Goal: Information Seeking & Learning: Learn about a topic

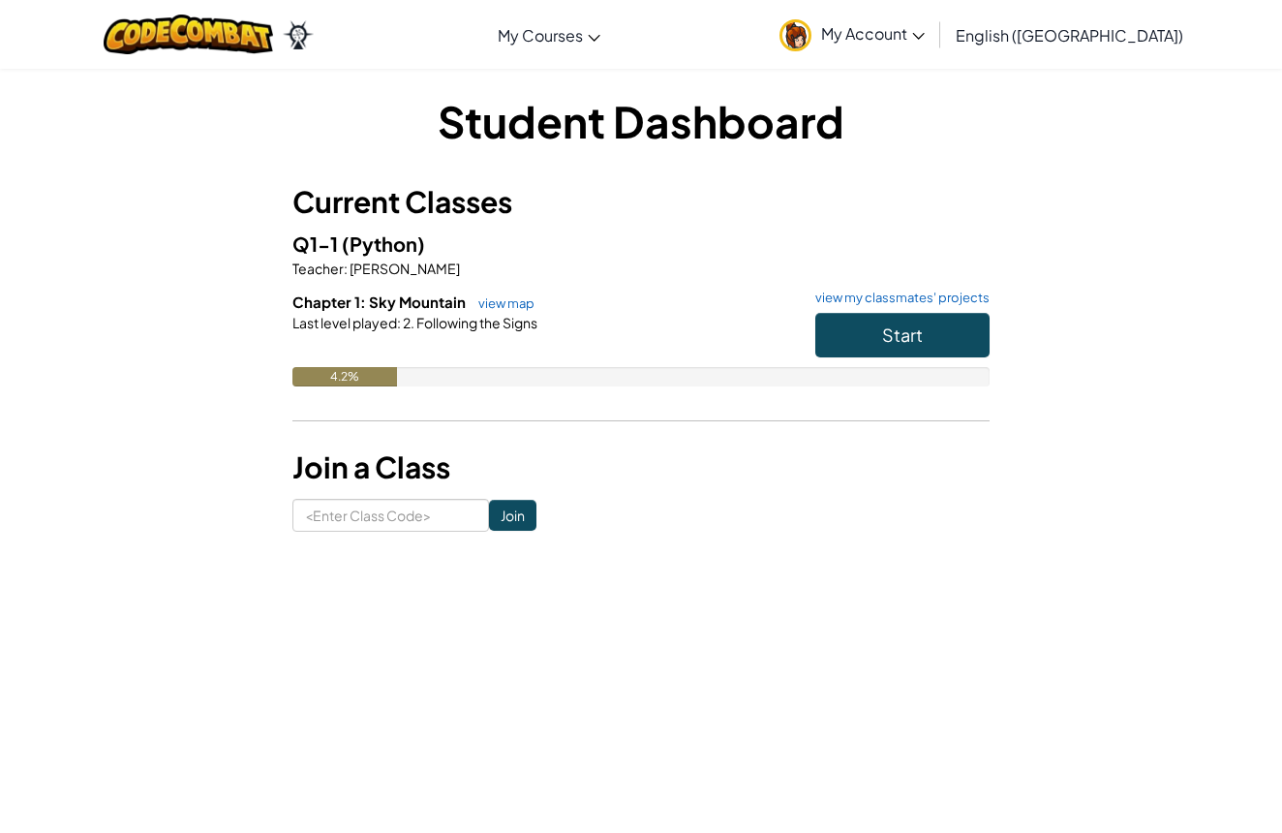
scroll to position [5, 1]
click at [914, 322] on button "Start" at bounding box center [902, 336] width 174 height 45
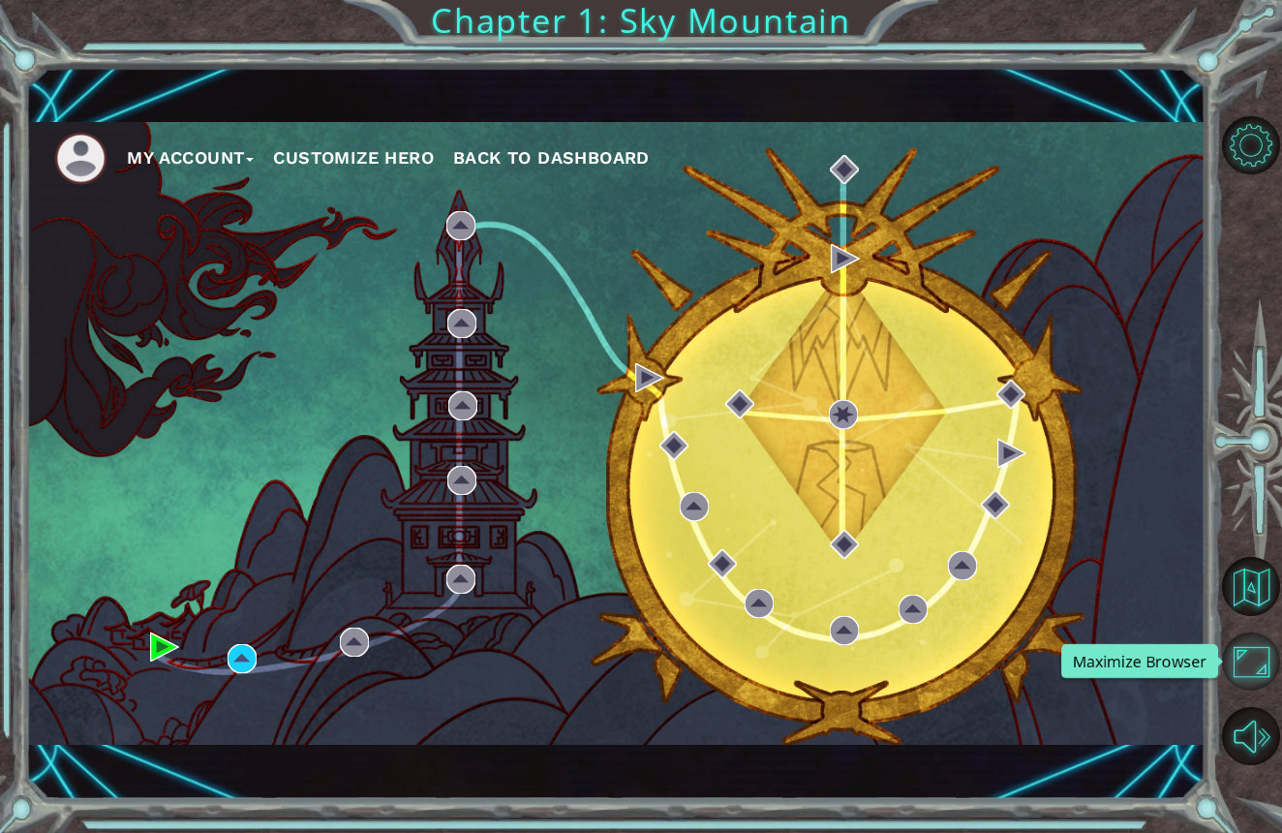
click at [1240, 648] on button "Maximize Browser" at bounding box center [1251, 661] width 58 height 58
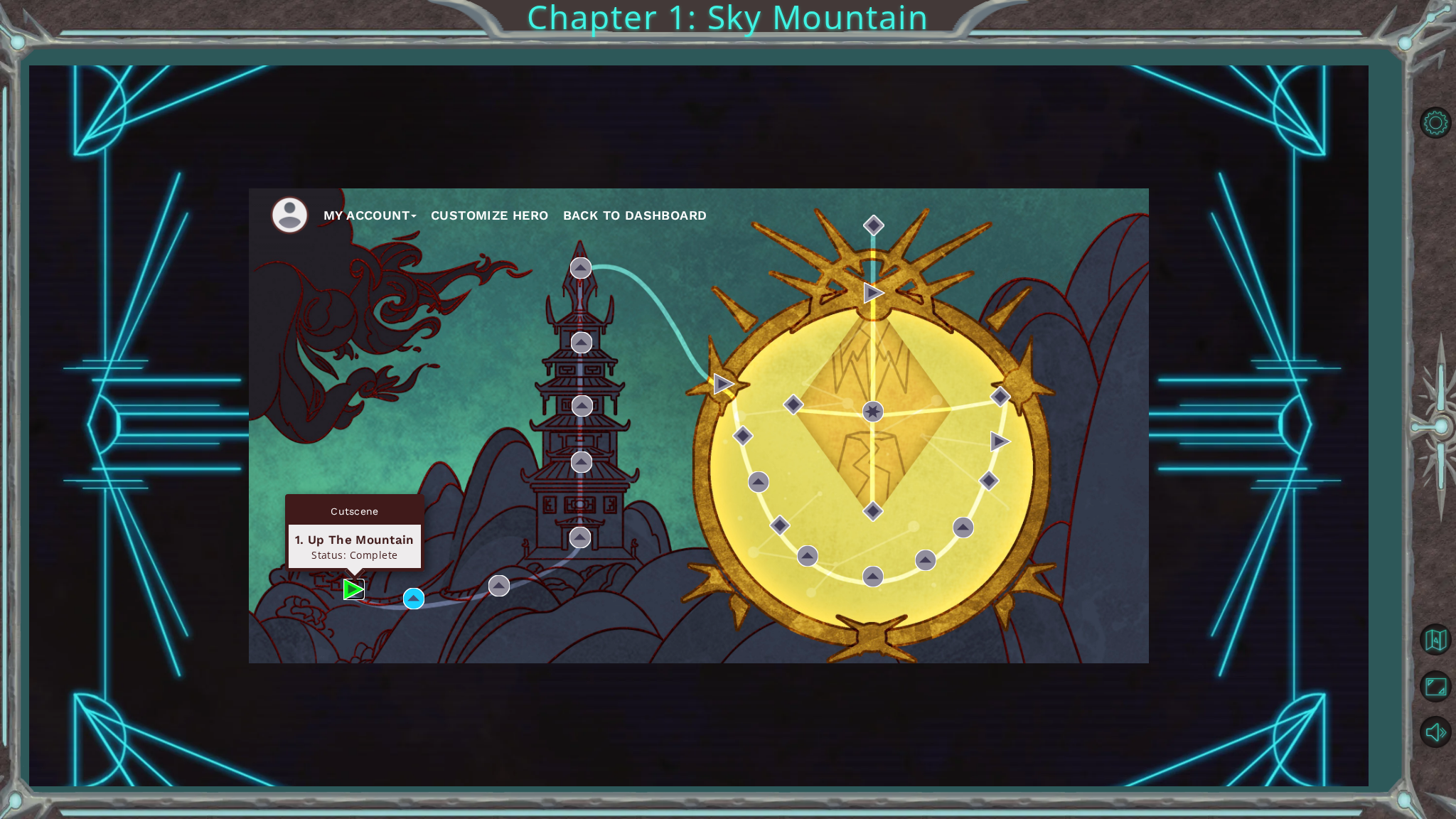
click at [349, 593] on img at bounding box center [354, 589] width 21 height 21
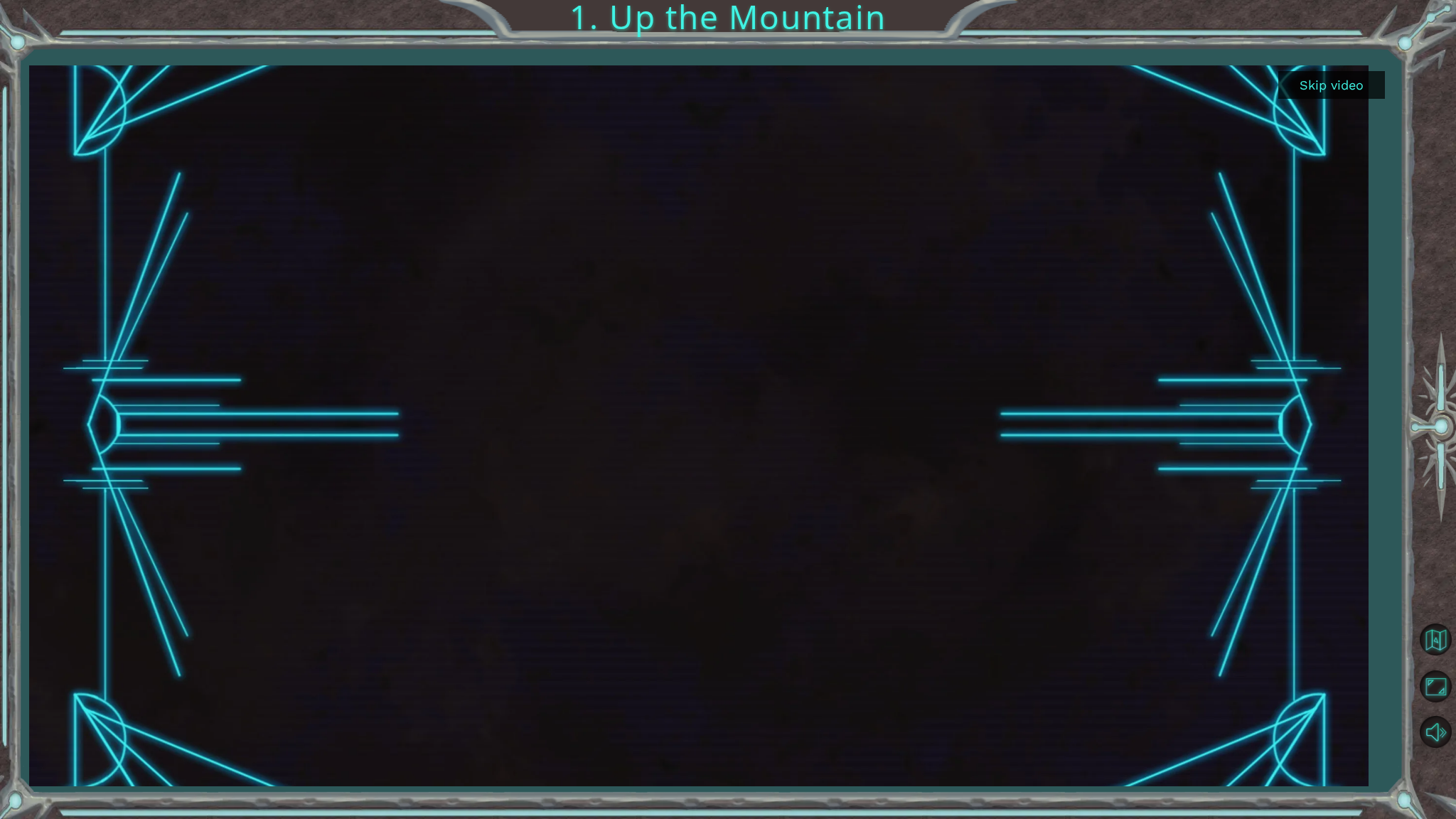
click at [941, 90] on button "Skip video" at bounding box center [1331, 85] width 106 height 28
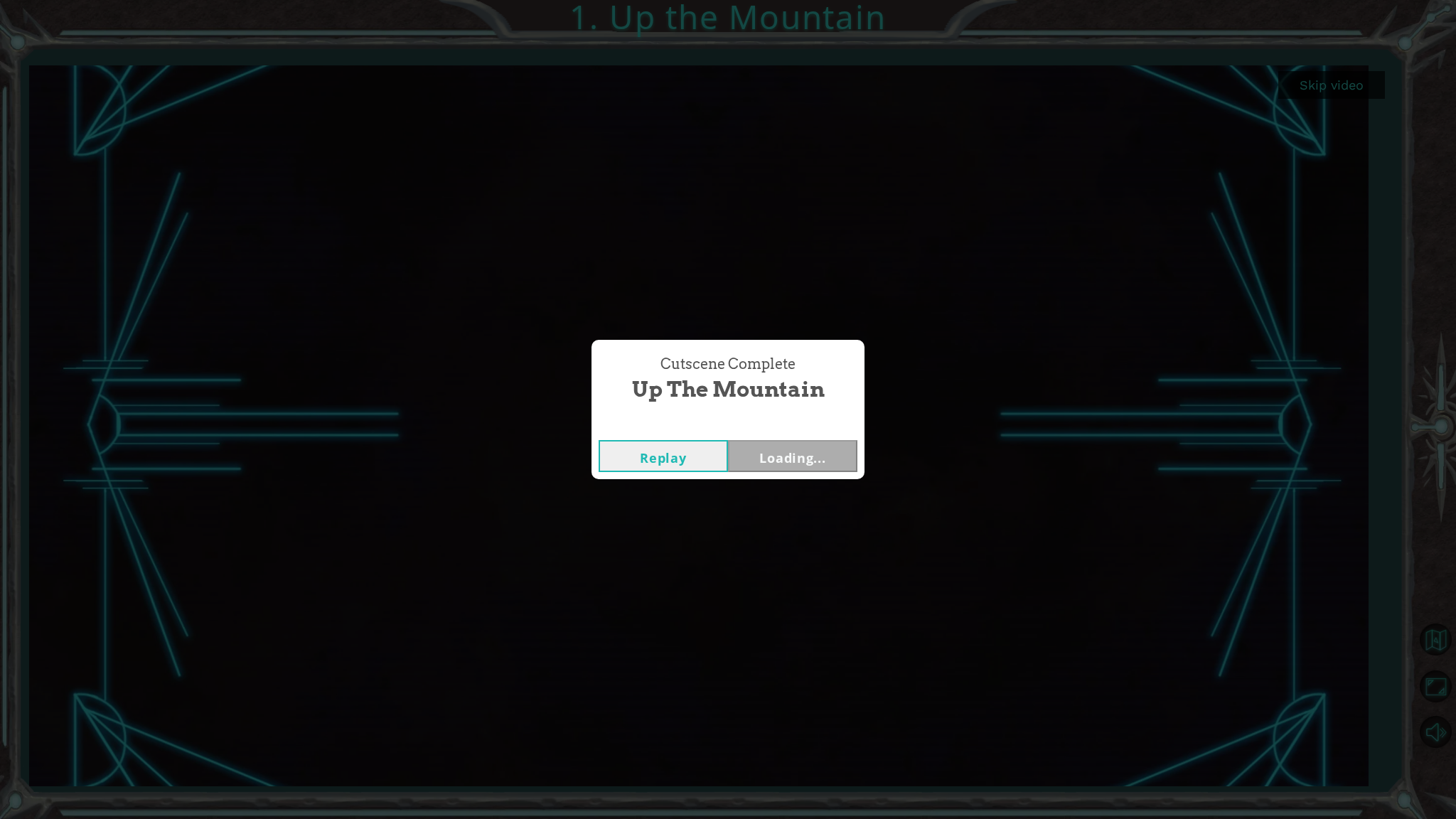
click at [941, 81] on div "Cutscene Complete Up the Mountain Replay Loading..." at bounding box center [728, 410] width 1456 height 819
click at [771, 452] on button "Next" at bounding box center [793, 456] width 129 height 32
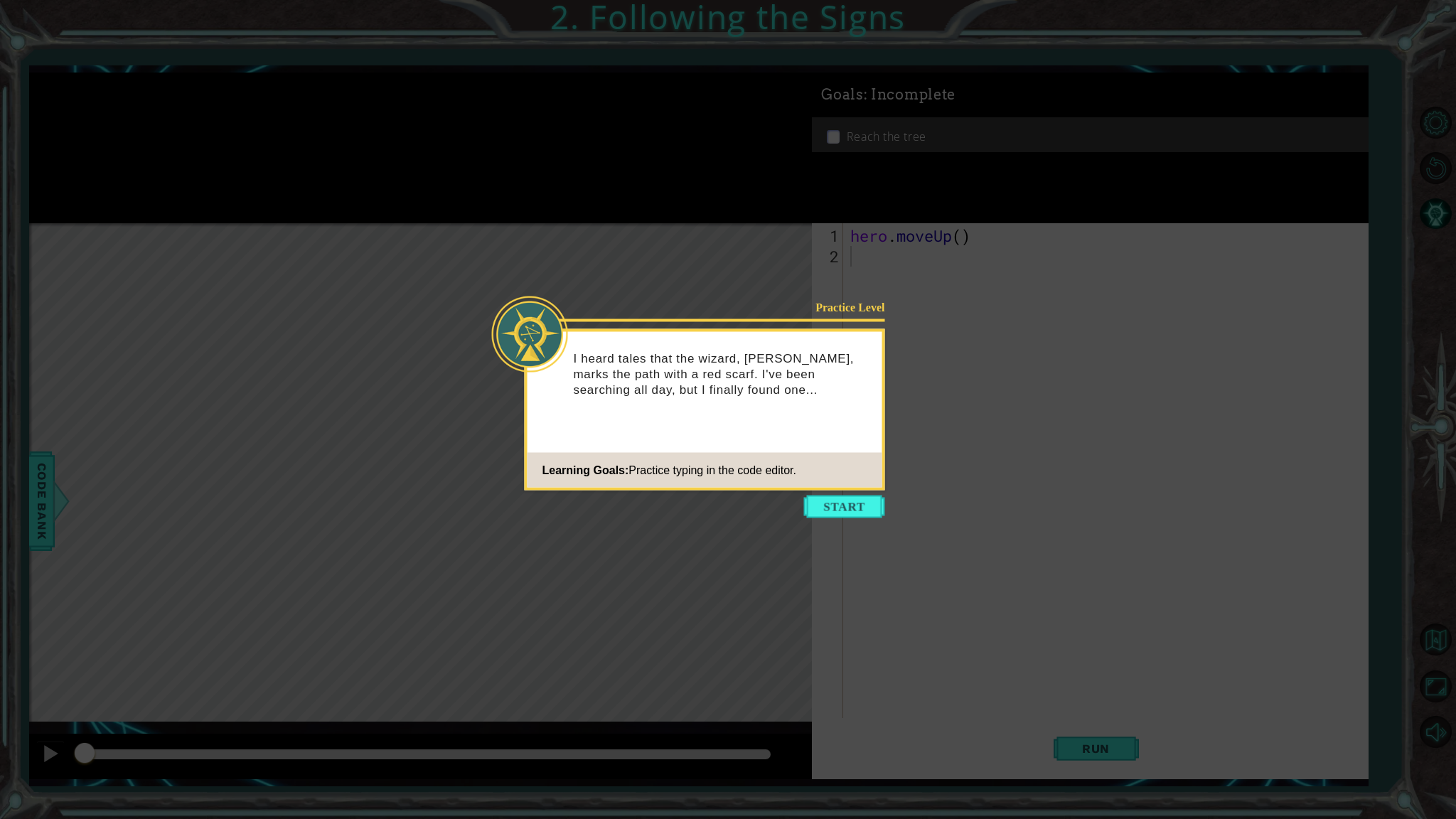
click at [731, 557] on icon at bounding box center [728, 410] width 1456 height 819
drag, startPoint x: 811, startPoint y: 484, endPoint x: 825, endPoint y: 497, distance: 19.1
click at [811, 484] on footer "Learning Goals: Practice typing in the code editor." at bounding box center [705, 470] width 355 height 34
click at [833, 500] on button "Start" at bounding box center [844, 506] width 81 height 23
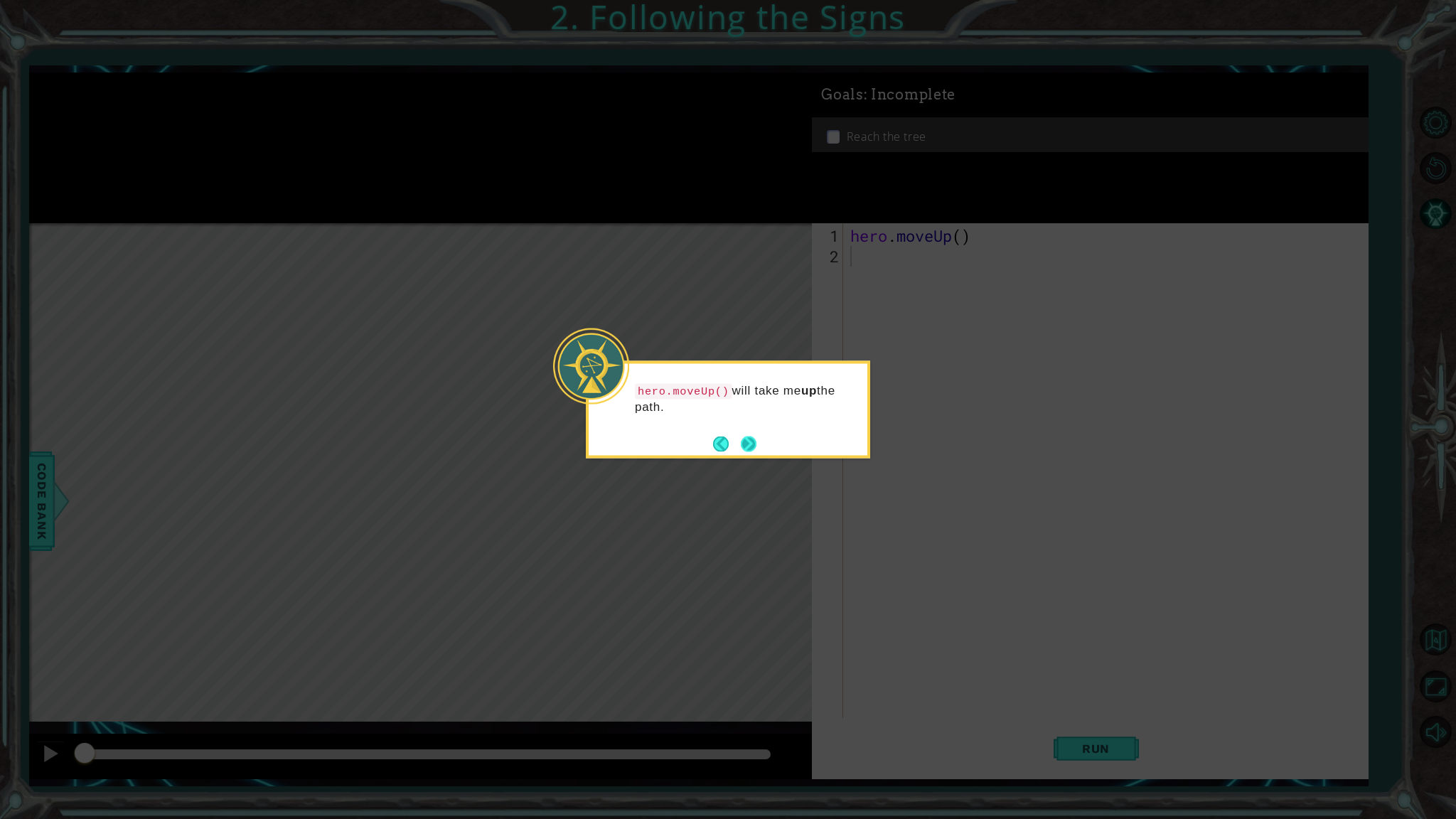
click at [745, 441] on button "Next" at bounding box center [748, 443] width 15 height 15
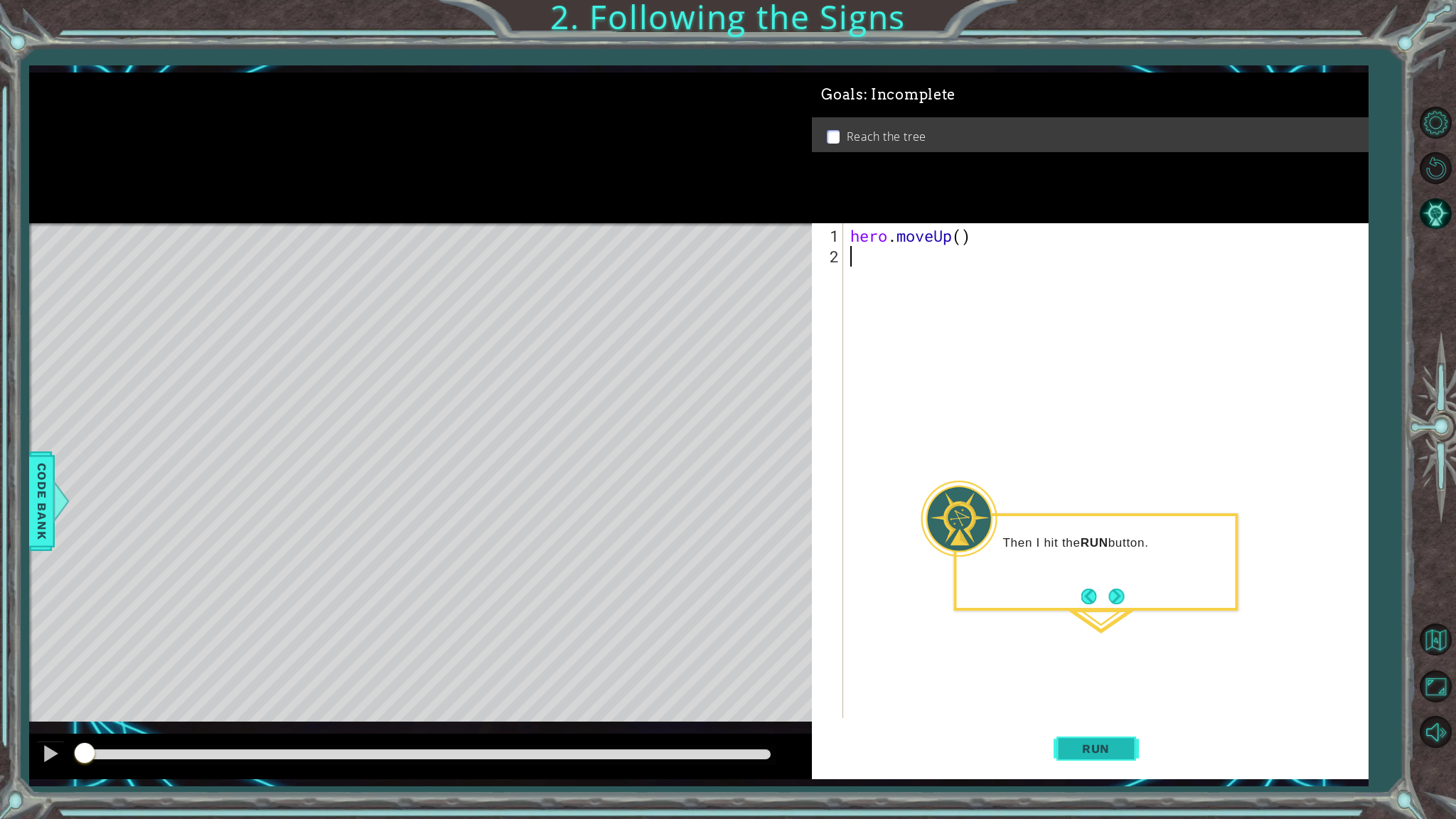
scroll to position [1, 0]
click at [941, 611] on span "Run" at bounding box center [1096, 748] width 57 height 14
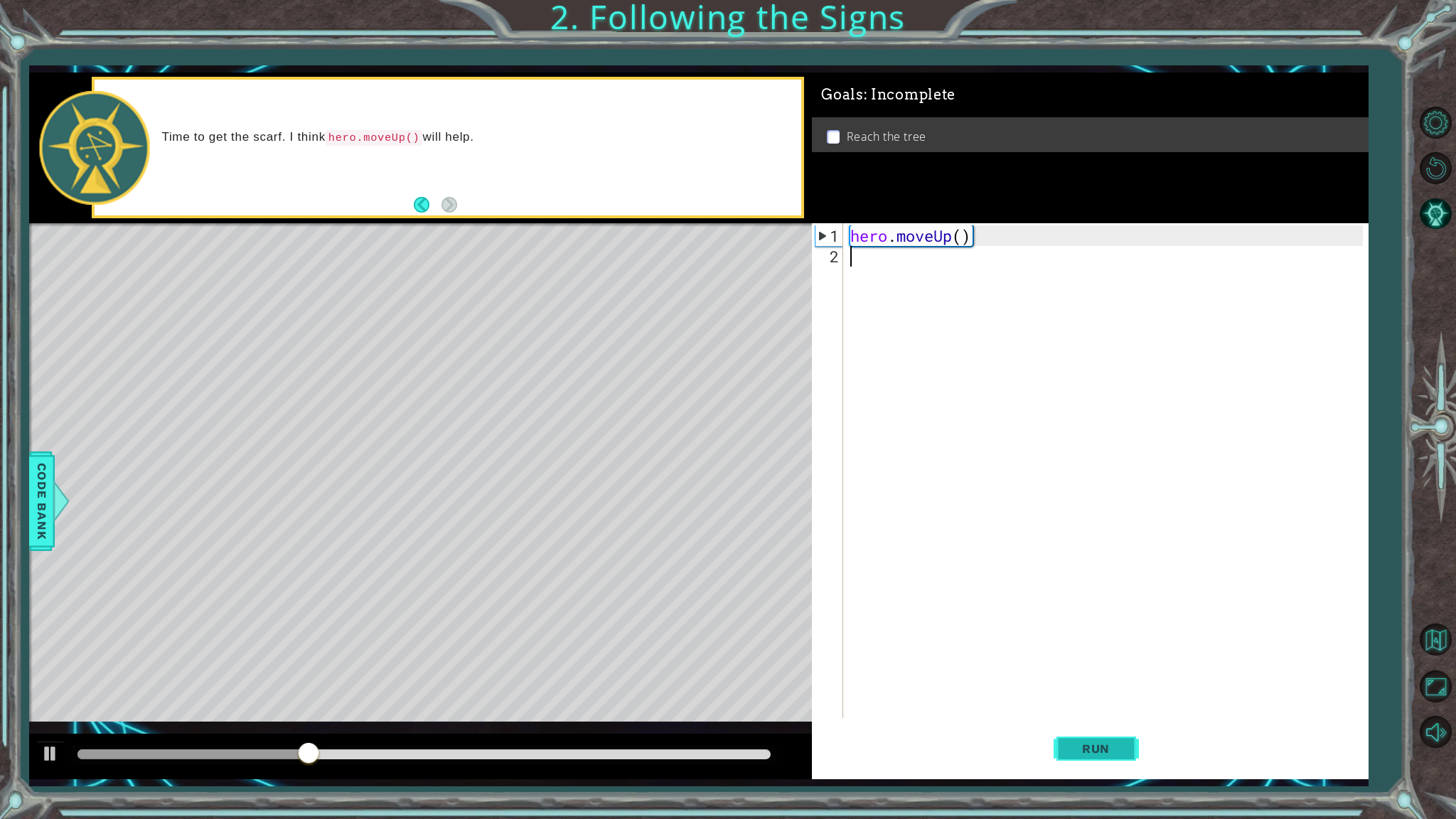
click at [941, 611] on button "Run" at bounding box center [1096, 749] width 85 height 56
drag, startPoint x: 1002, startPoint y: 688, endPoint x: 1025, endPoint y: 456, distance: 233.1
click at [941, 456] on div "1 ההההההההההההההההההההההההההההההההההההההההההההההההההההההההההההההההההההההההההההה…" at bounding box center [699, 426] width 1340 height 721
click at [941, 611] on span "Run" at bounding box center [1096, 748] width 57 height 14
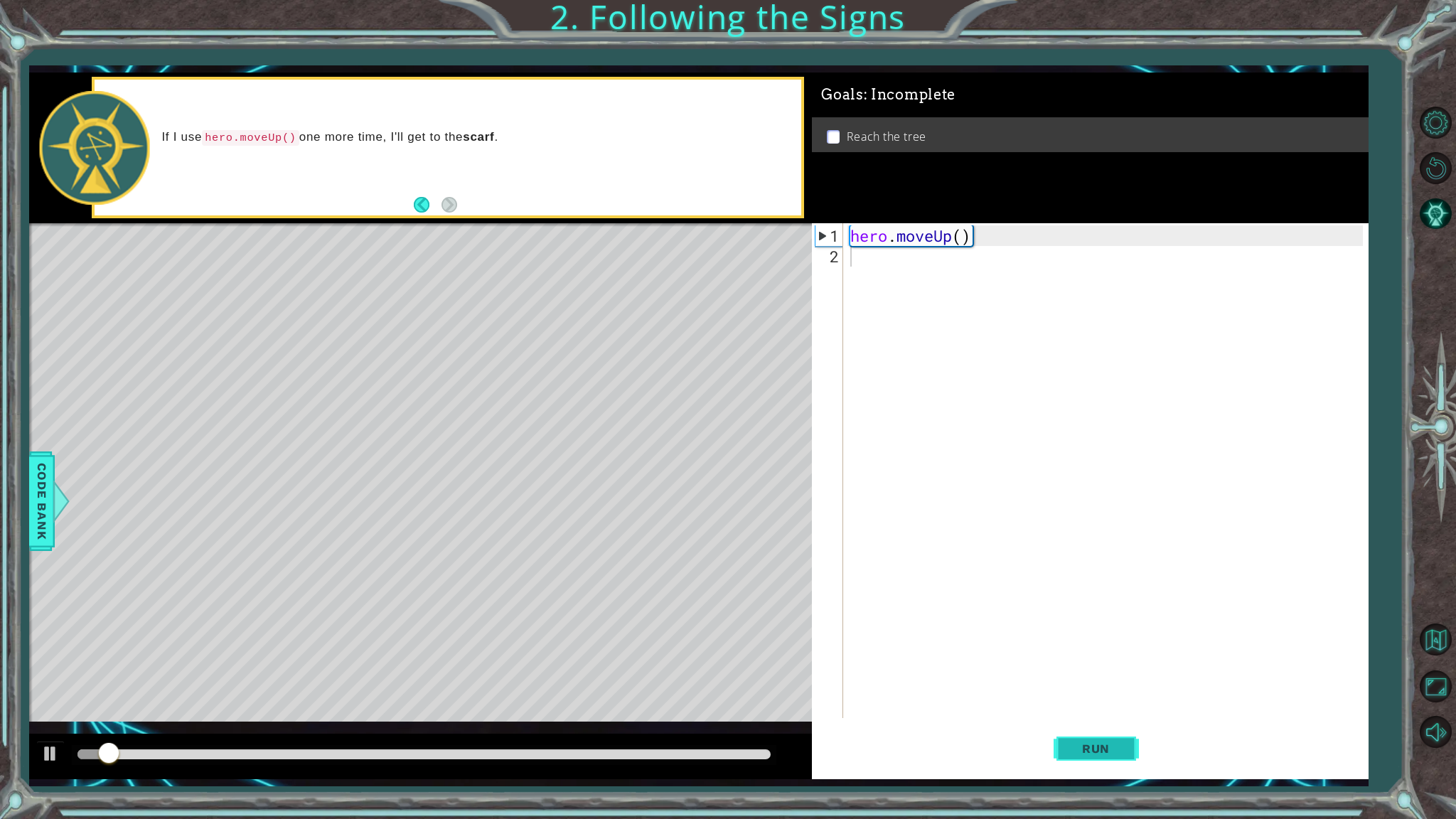
click at [941, 611] on span "Run" at bounding box center [1096, 748] width 57 height 14
click at [941, 236] on div "hero . moveUp ( )" at bounding box center [1109, 493] width 523 height 536
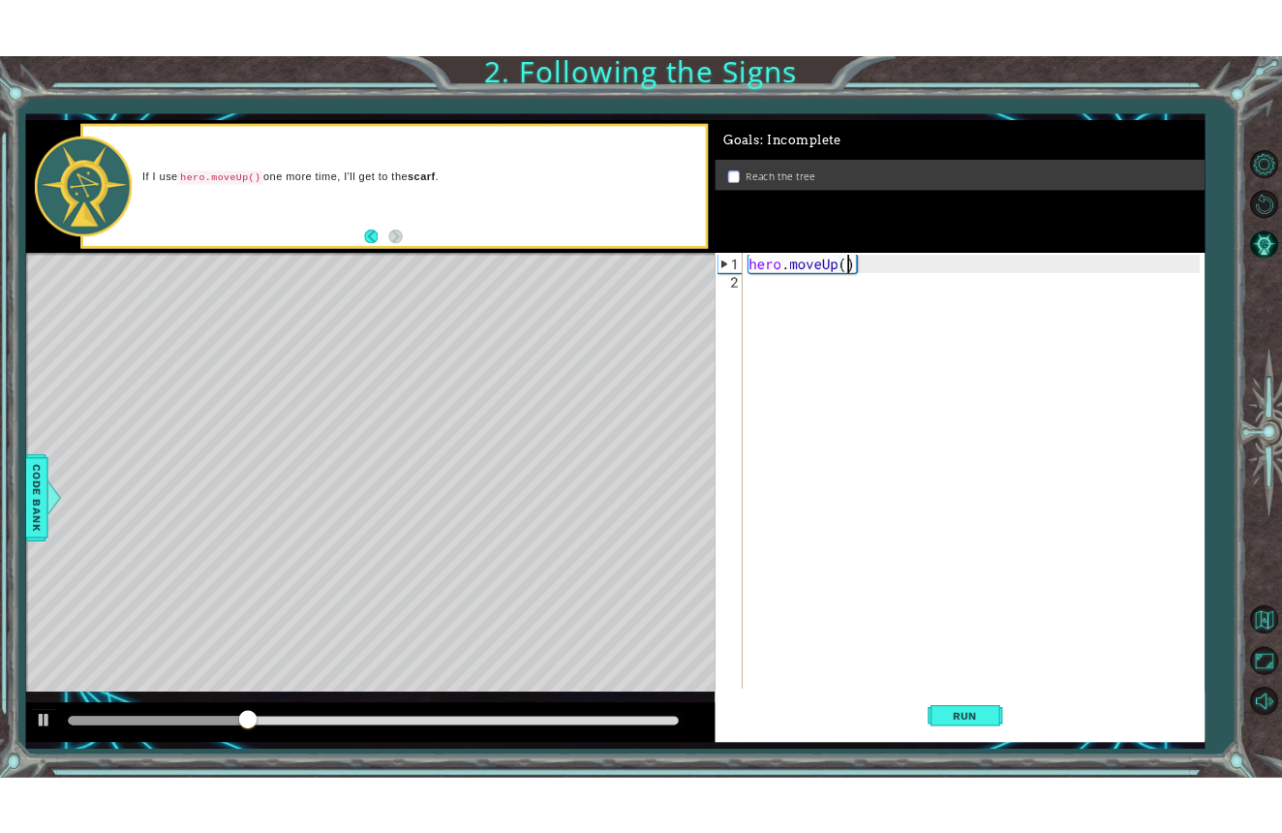
scroll to position [0, 7]
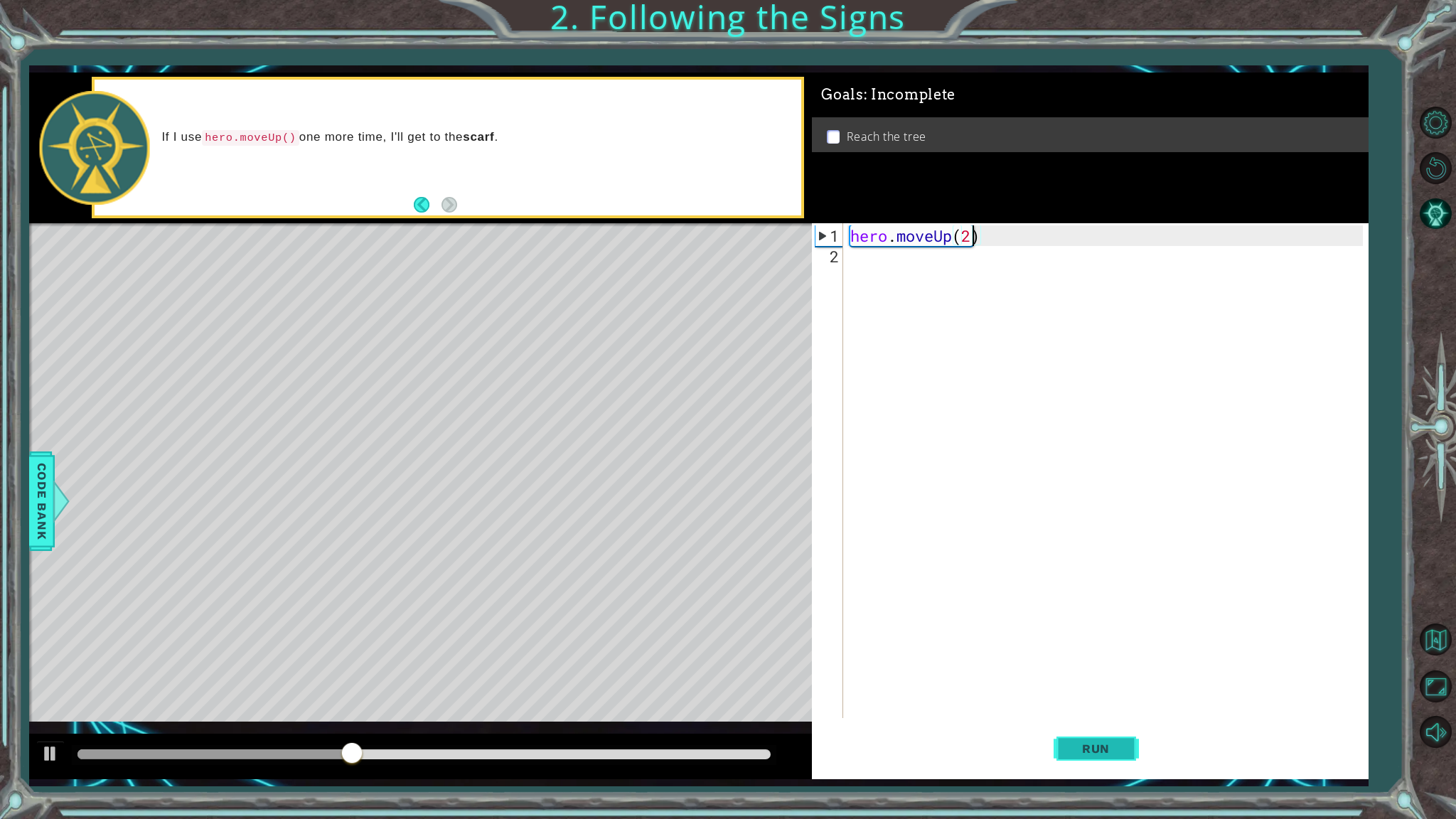
type textarea "hero.moveUp(2)"
click at [941, 611] on span "Run" at bounding box center [1096, 748] width 57 height 14
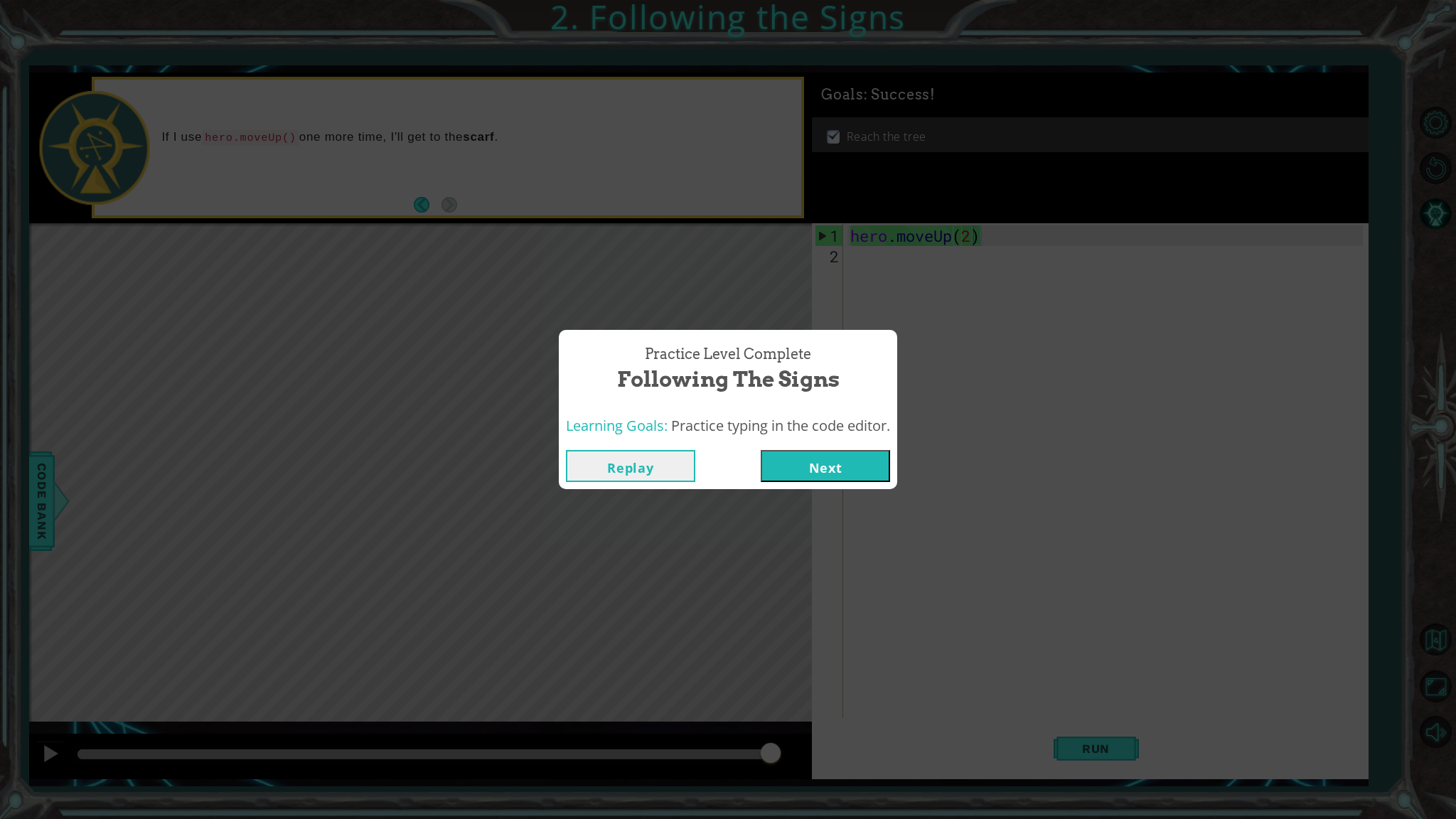
click at [854, 472] on button "Next" at bounding box center [825, 466] width 129 height 32
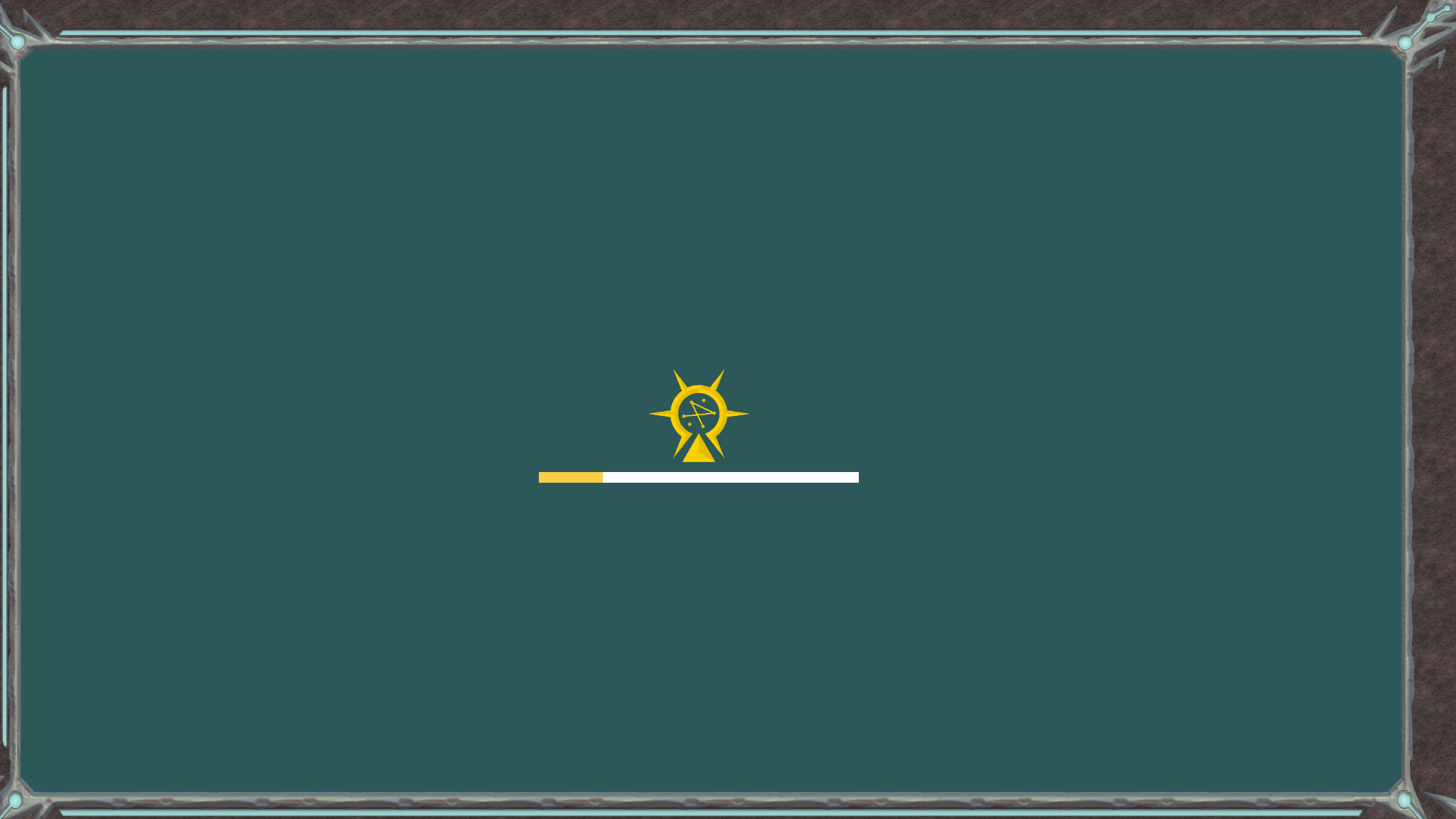
click at [841, 455] on div at bounding box center [699, 426] width 320 height 114
click at [834, 467] on div at bounding box center [699, 426] width 320 height 114
click at [833, 467] on div at bounding box center [699, 426] width 320 height 114
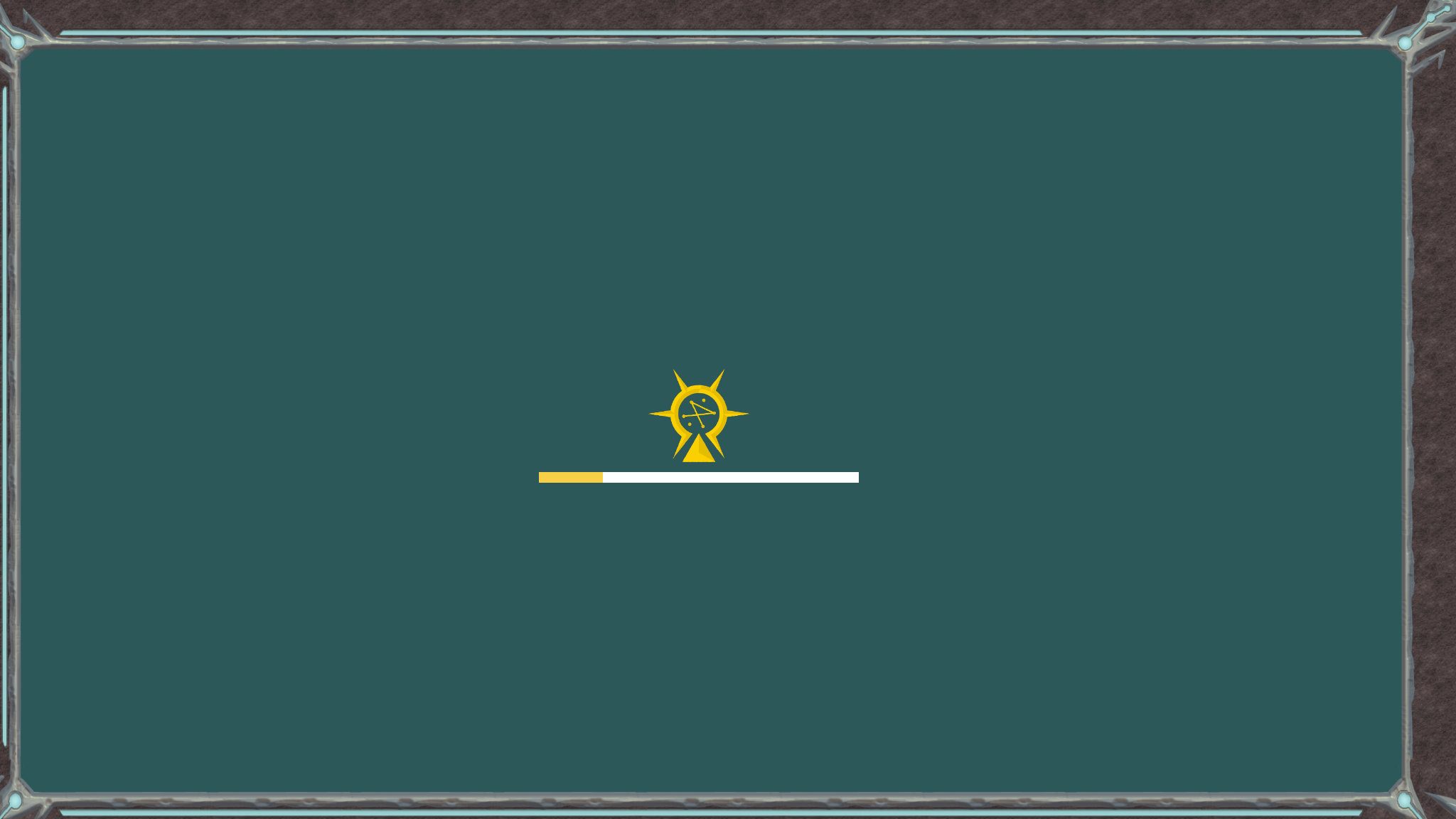
click at [833, 467] on div at bounding box center [699, 426] width 320 height 114
click at [833, 468] on div at bounding box center [699, 426] width 320 height 114
click at [774, 465] on div at bounding box center [699, 426] width 320 height 114
click at [802, 472] on div at bounding box center [699, 477] width 320 height 11
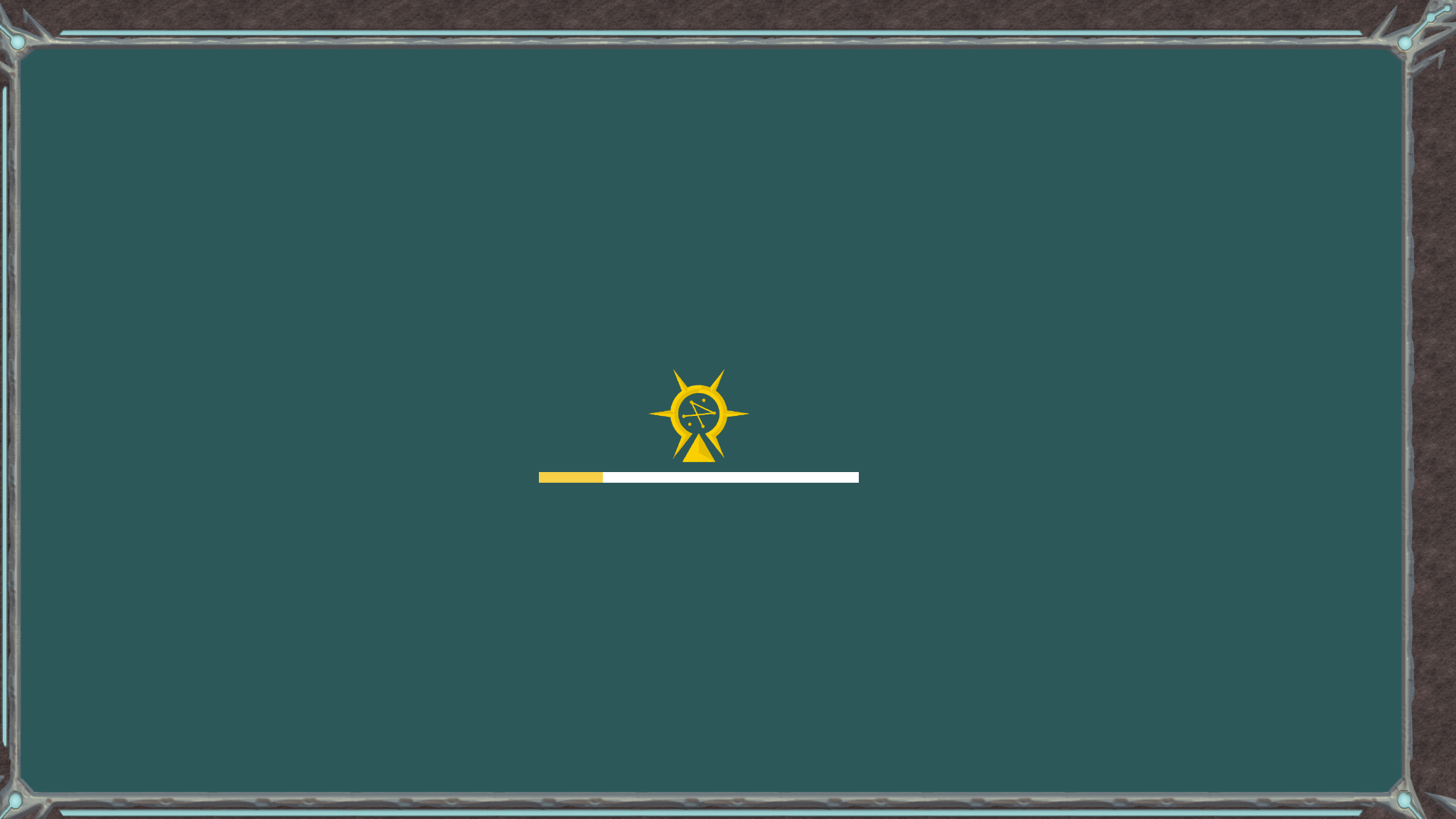
click at [803, 467] on div at bounding box center [699, 426] width 320 height 114
click at [812, 462] on div at bounding box center [699, 426] width 320 height 114
click at [814, 459] on div at bounding box center [699, 426] width 320 height 114
click at [817, 459] on div at bounding box center [699, 426] width 320 height 114
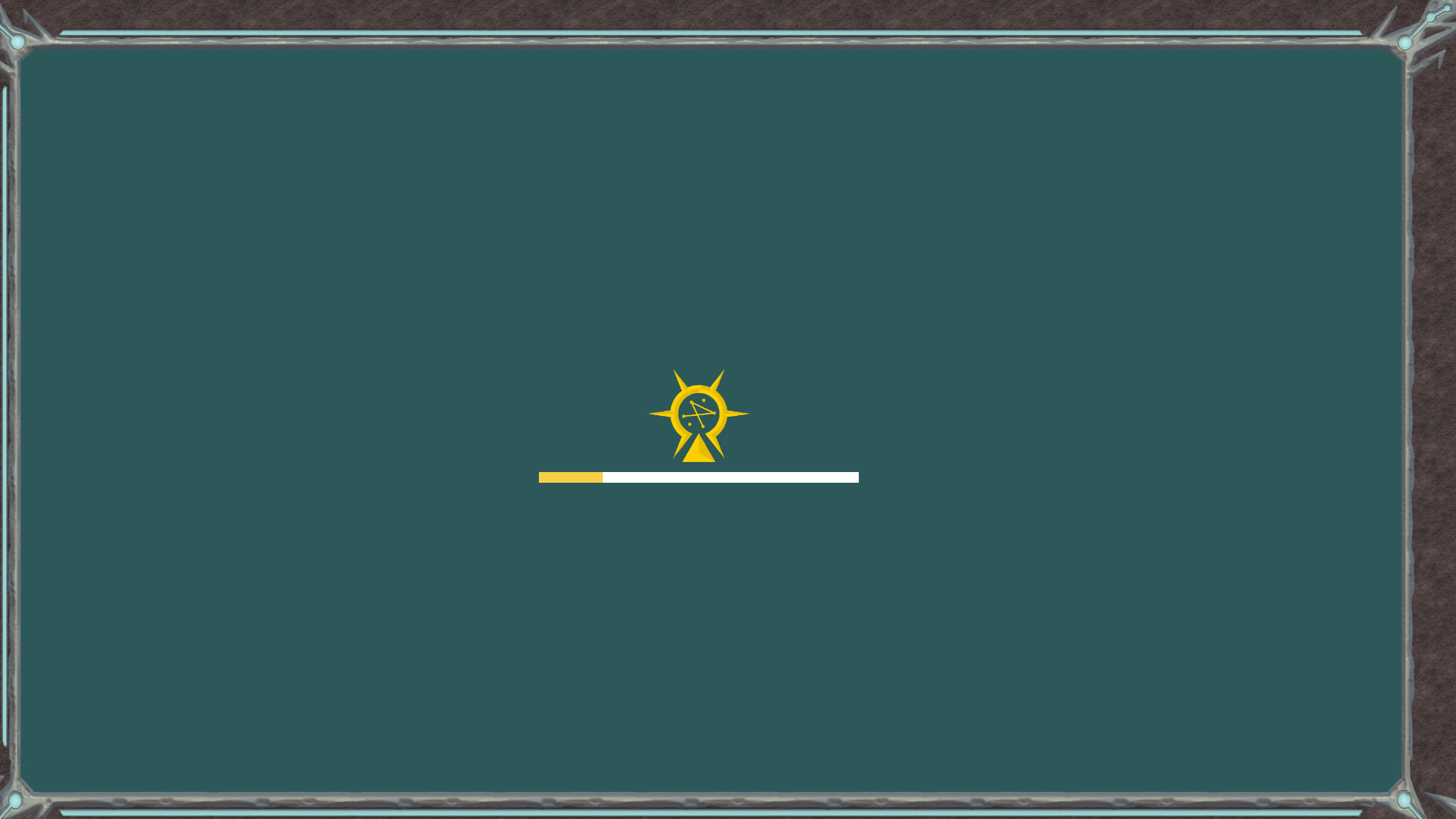
click at [816, 459] on div at bounding box center [699, 426] width 320 height 114
click at [817, 457] on div at bounding box center [699, 426] width 320 height 114
click at [815, 458] on div at bounding box center [699, 426] width 320 height 114
click at [814, 462] on div at bounding box center [699, 426] width 320 height 114
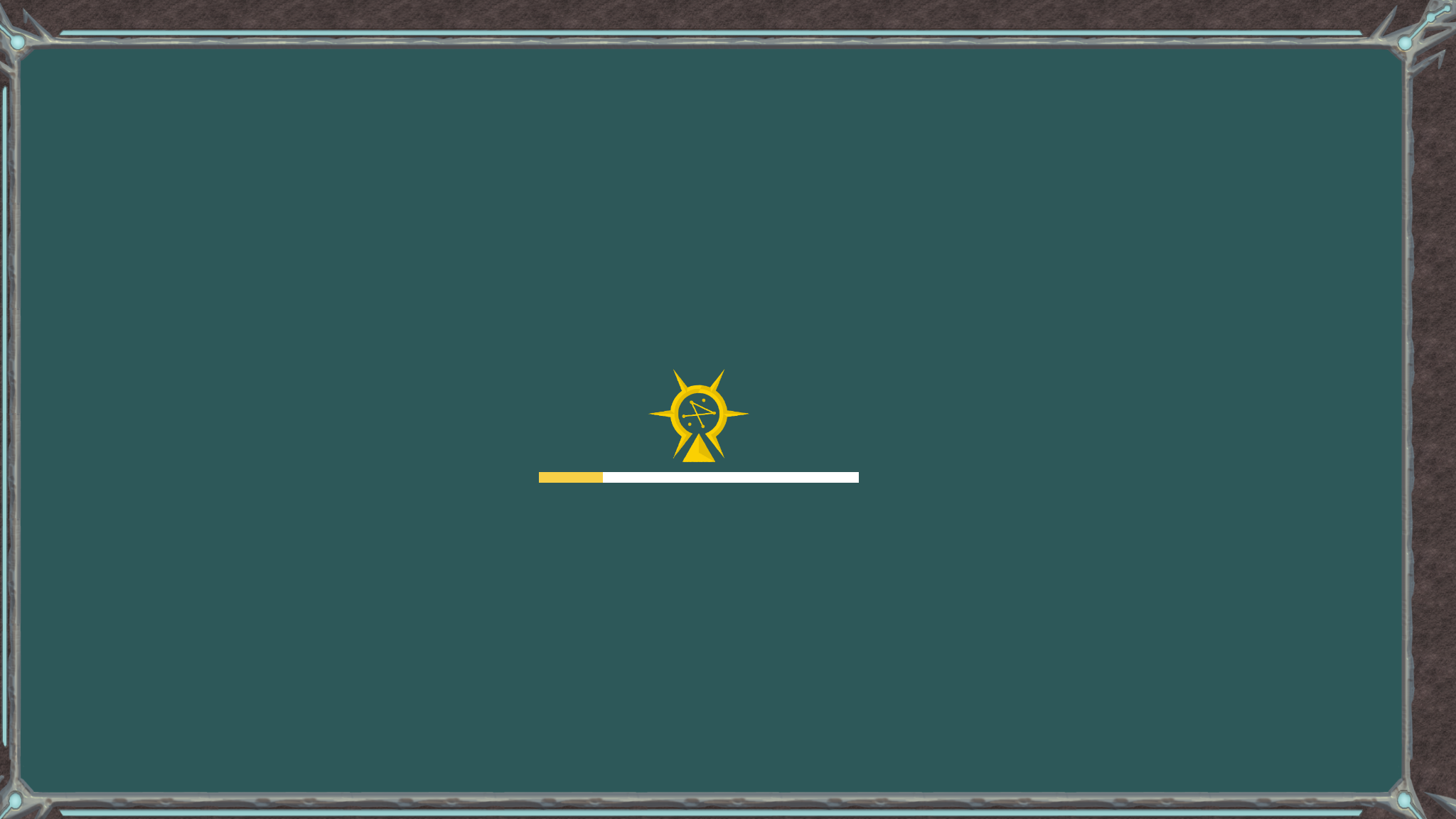
click at [811, 462] on div at bounding box center [699, 426] width 320 height 114
click at [807, 463] on div at bounding box center [699, 426] width 320 height 114
click at [901, 426] on div "Goals Error loading from server. Try refreshing the page. You'll need to join a…" at bounding box center [728, 410] width 1456 height 819
click at [915, 424] on div "Goals Error loading from server. Try refreshing the page. You'll need to join a…" at bounding box center [728, 410] width 1456 height 819
click at [918, 423] on div "Goals Error loading from server. Try refreshing the page. You'll need to join a…" at bounding box center [728, 410] width 1456 height 819
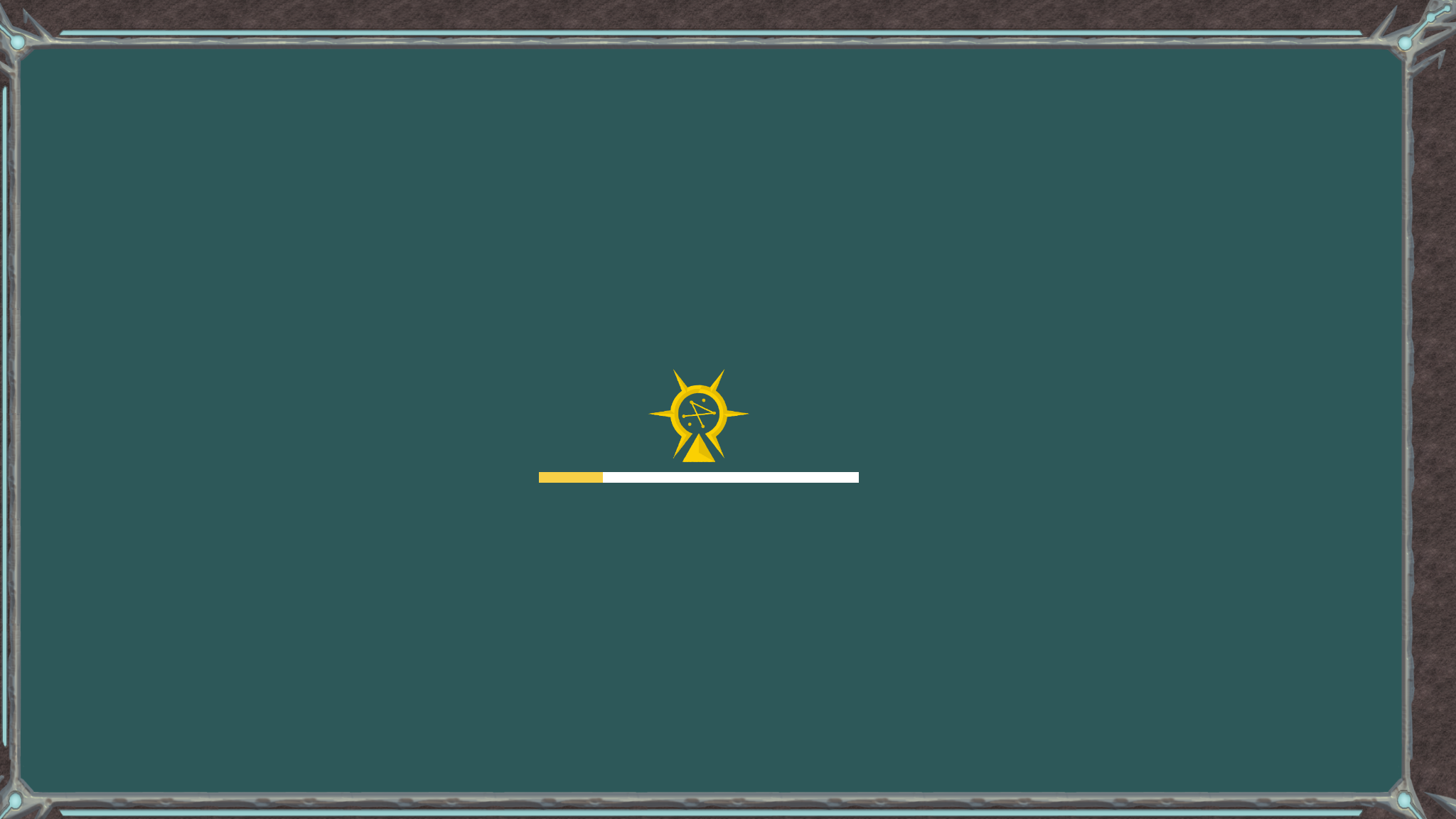
click at [918, 423] on div "Goals Error loading from server. Try refreshing the page. You'll need to join a…" at bounding box center [728, 410] width 1456 height 819
click at [919, 423] on div "Goals Error loading from server. Try refreshing the page. You'll need to join a…" at bounding box center [728, 410] width 1456 height 819
click at [921, 423] on div "Goals Error loading from server. Try refreshing the page. You'll need to join a…" at bounding box center [728, 410] width 1456 height 819
drag, startPoint x: 808, startPoint y: 434, endPoint x: 800, endPoint y: 422, distance: 14.4
click at [800, 422] on div at bounding box center [699, 426] width 320 height 114
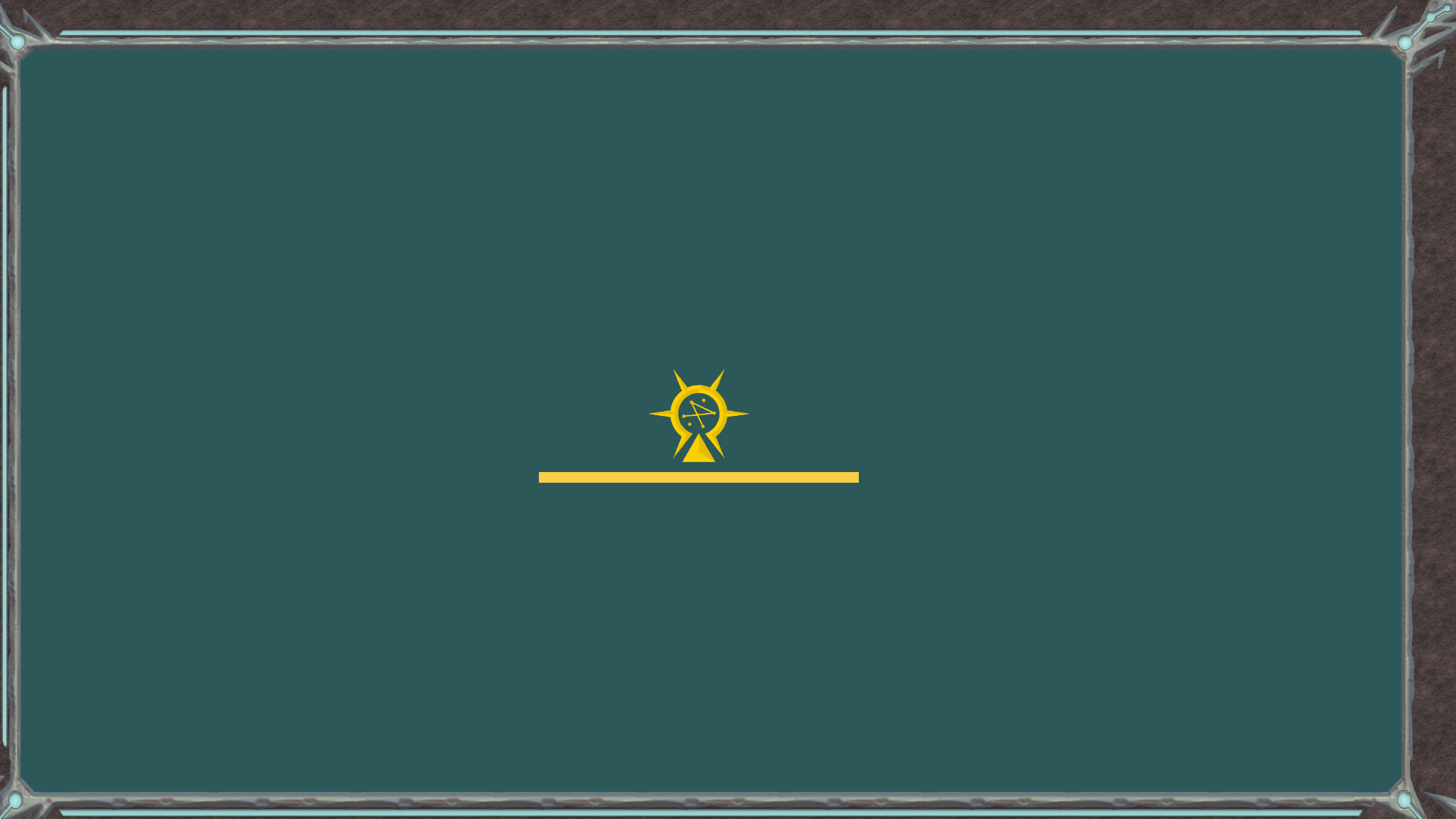
click at [807, 417] on div at bounding box center [699, 426] width 320 height 114
click at [810, 416] on div at bounding box center [699, 426] width 320 height 114
click at [815, 412] on div at bounding box center [699, 426] width 320 height 114
click at [822, 407] on div at bounding box center [699, 426] width 320 height 114
